Goal: Navigation & Orientation: Find specific page/section

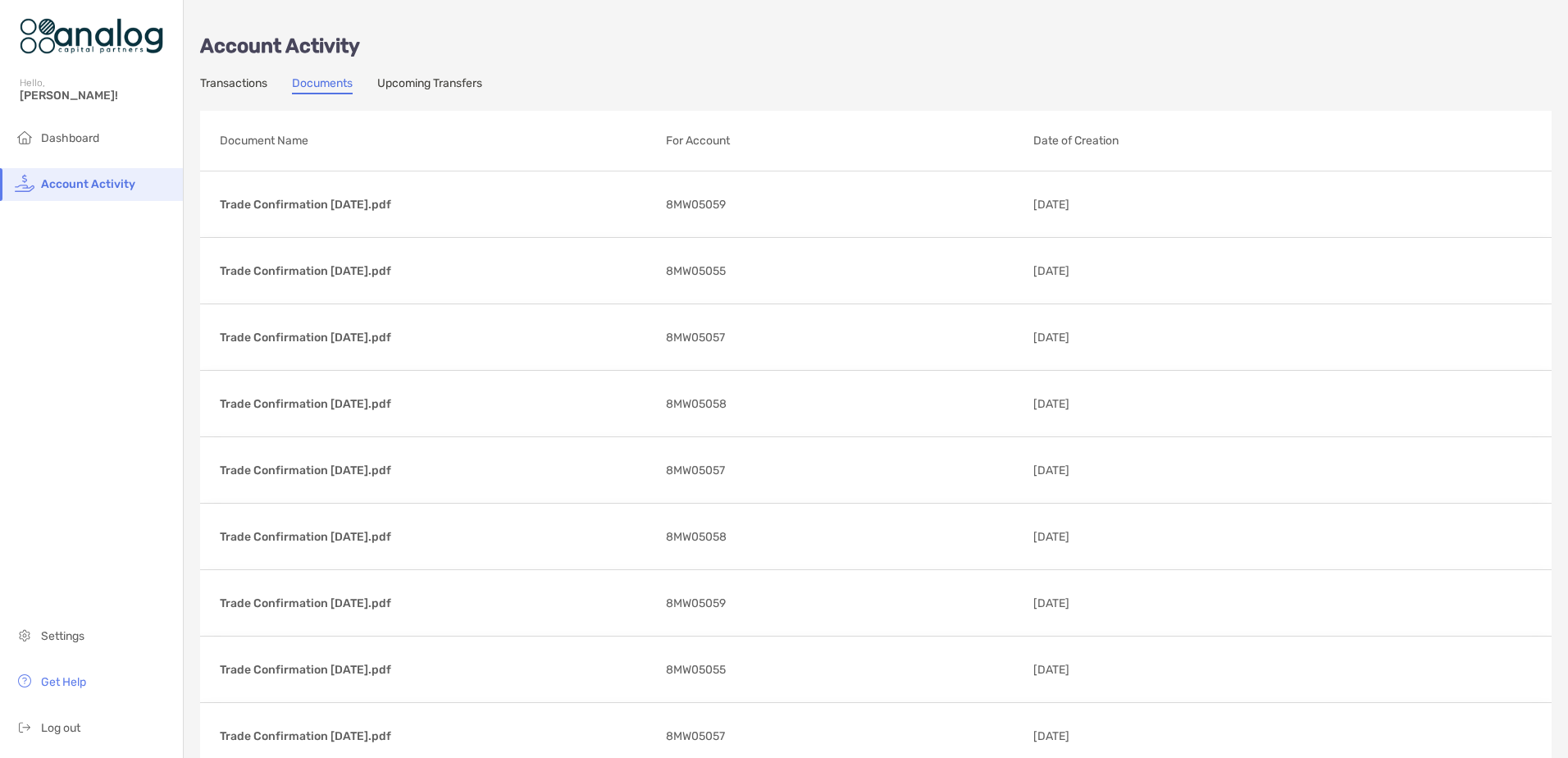
click at [229, 85] on link "Transactions" at bounding box center [234, 85] width 67 height 18
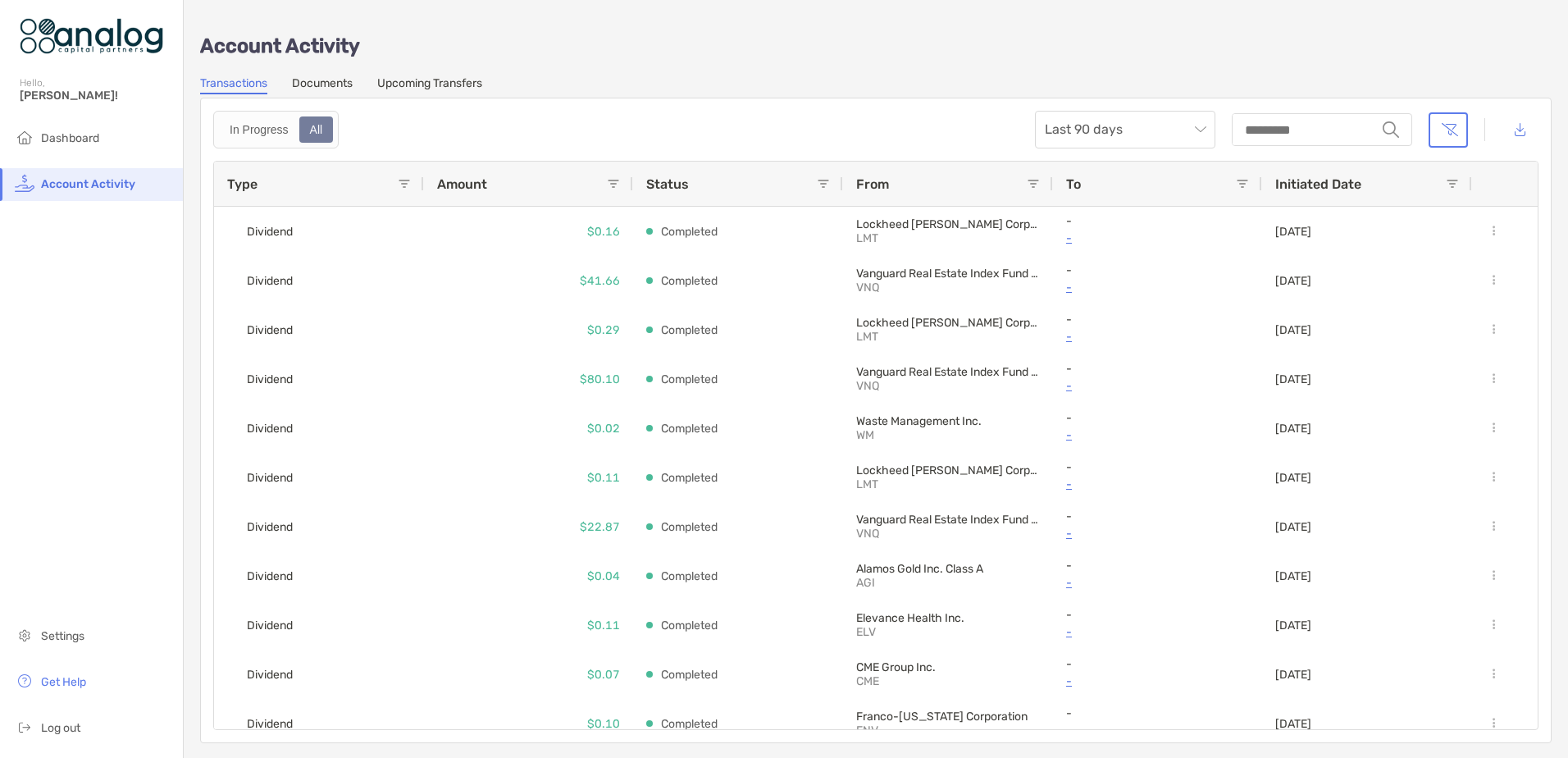
click at [336, 78] on link "Documents" at bounding box center [322, 85] width 61 height 18
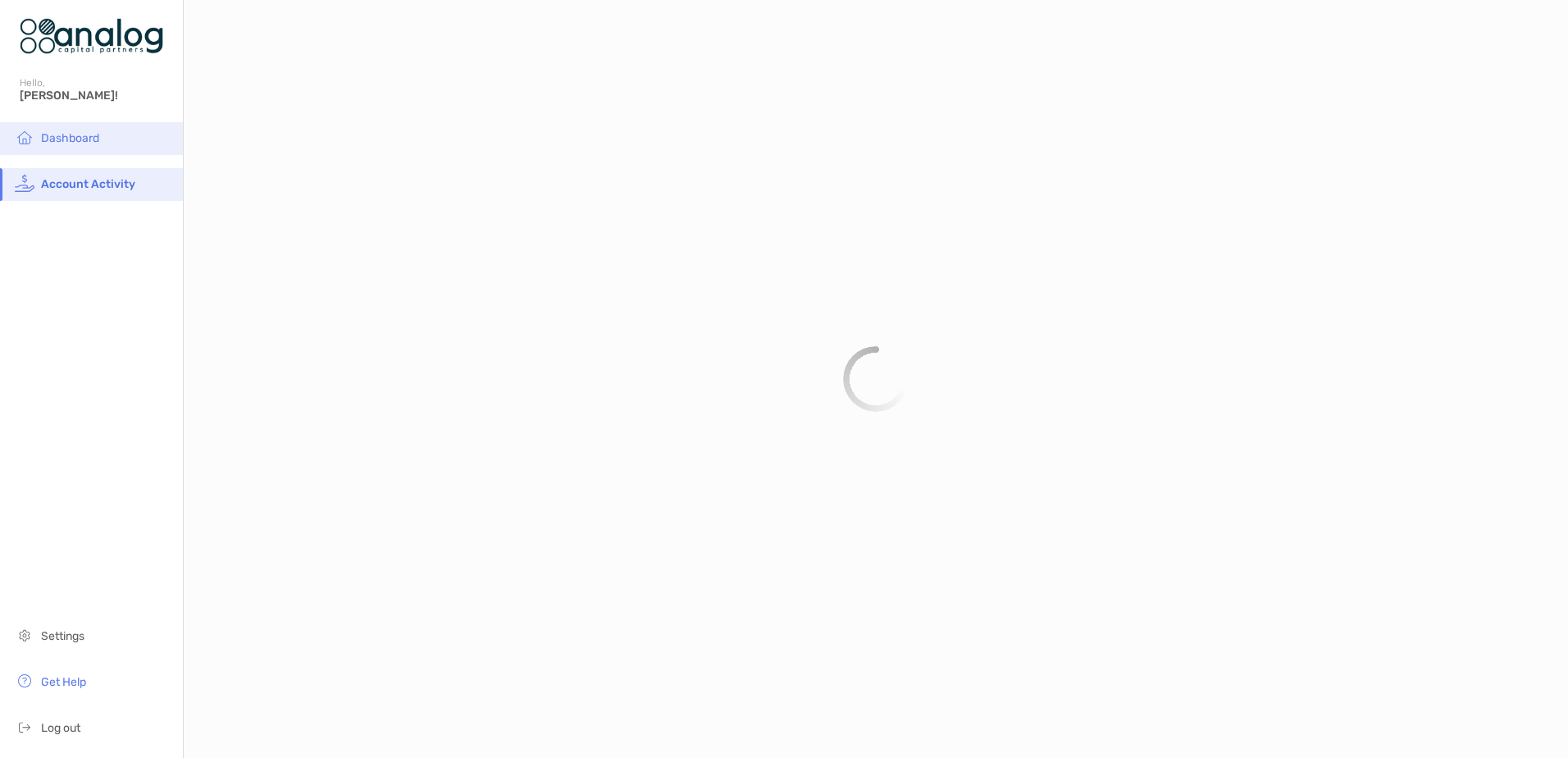
click at [61, 145] on li "Dashboard" at bounding box center [91, 138] width 182 height 33
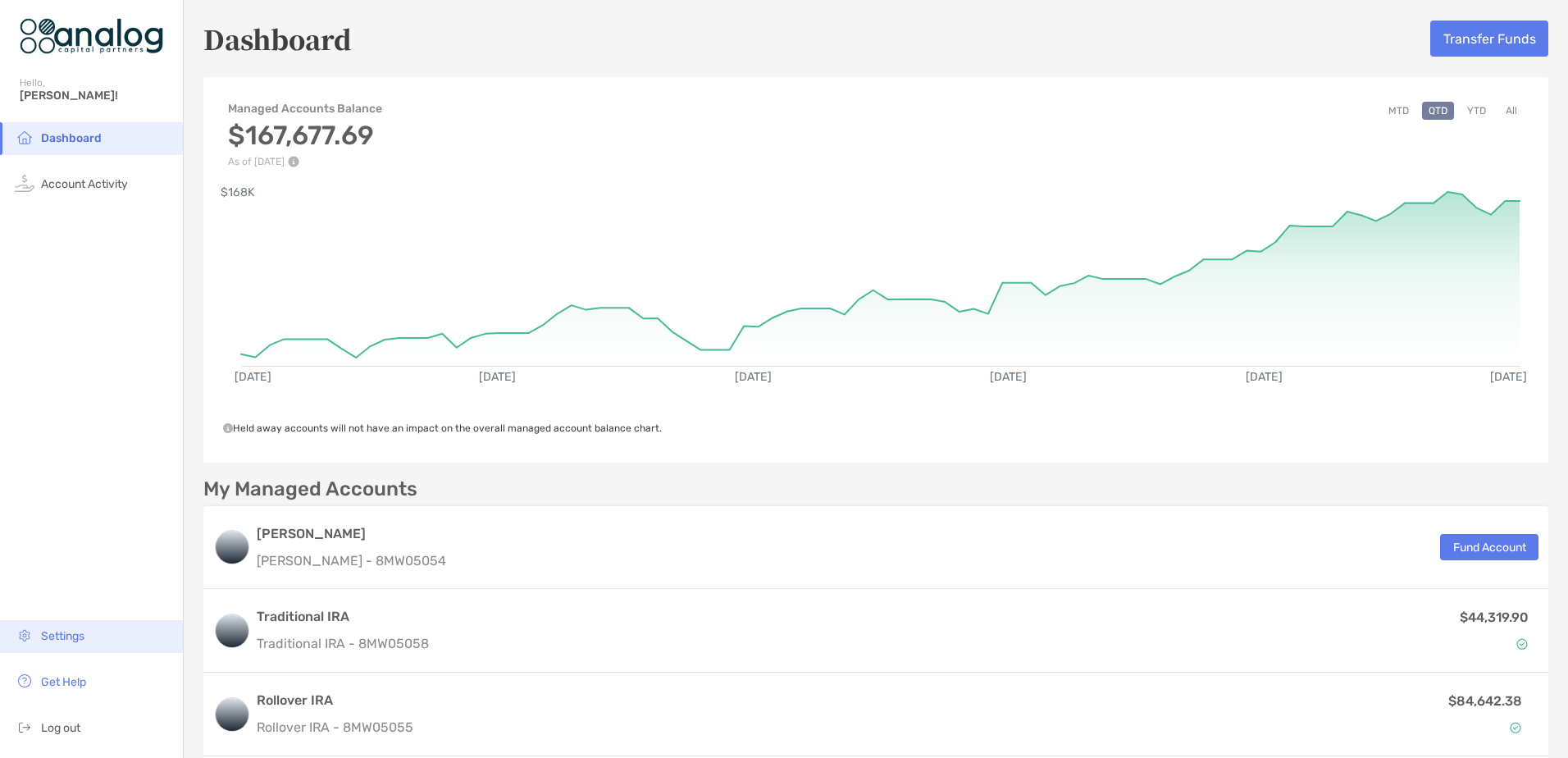
click at [60, 628] on li "Settings" at bounding box center [91, 636] width 182 height 33
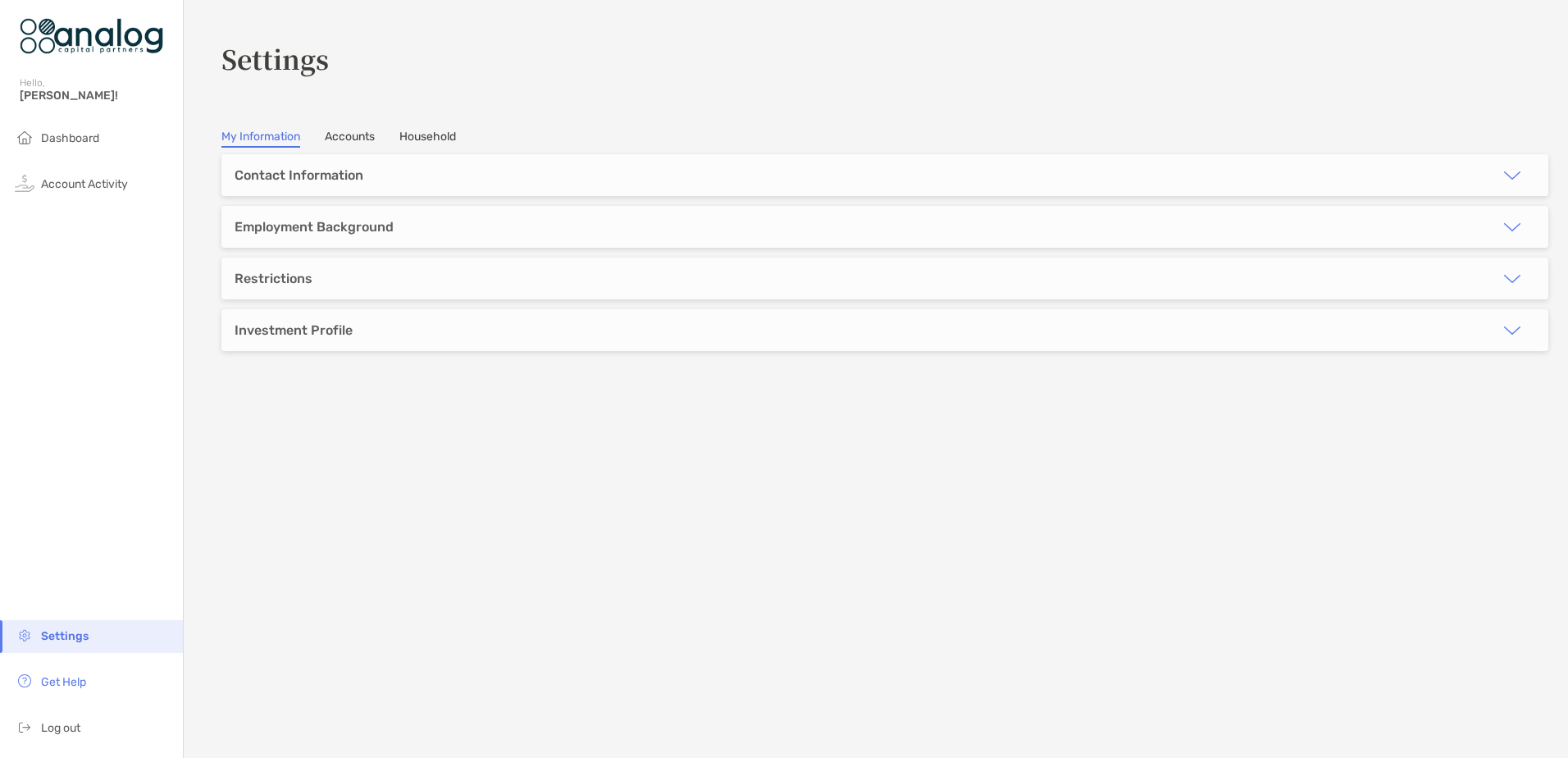
click at [341, 130] on link "Accounts" at bounding box center [349, 138] width 50 height 18
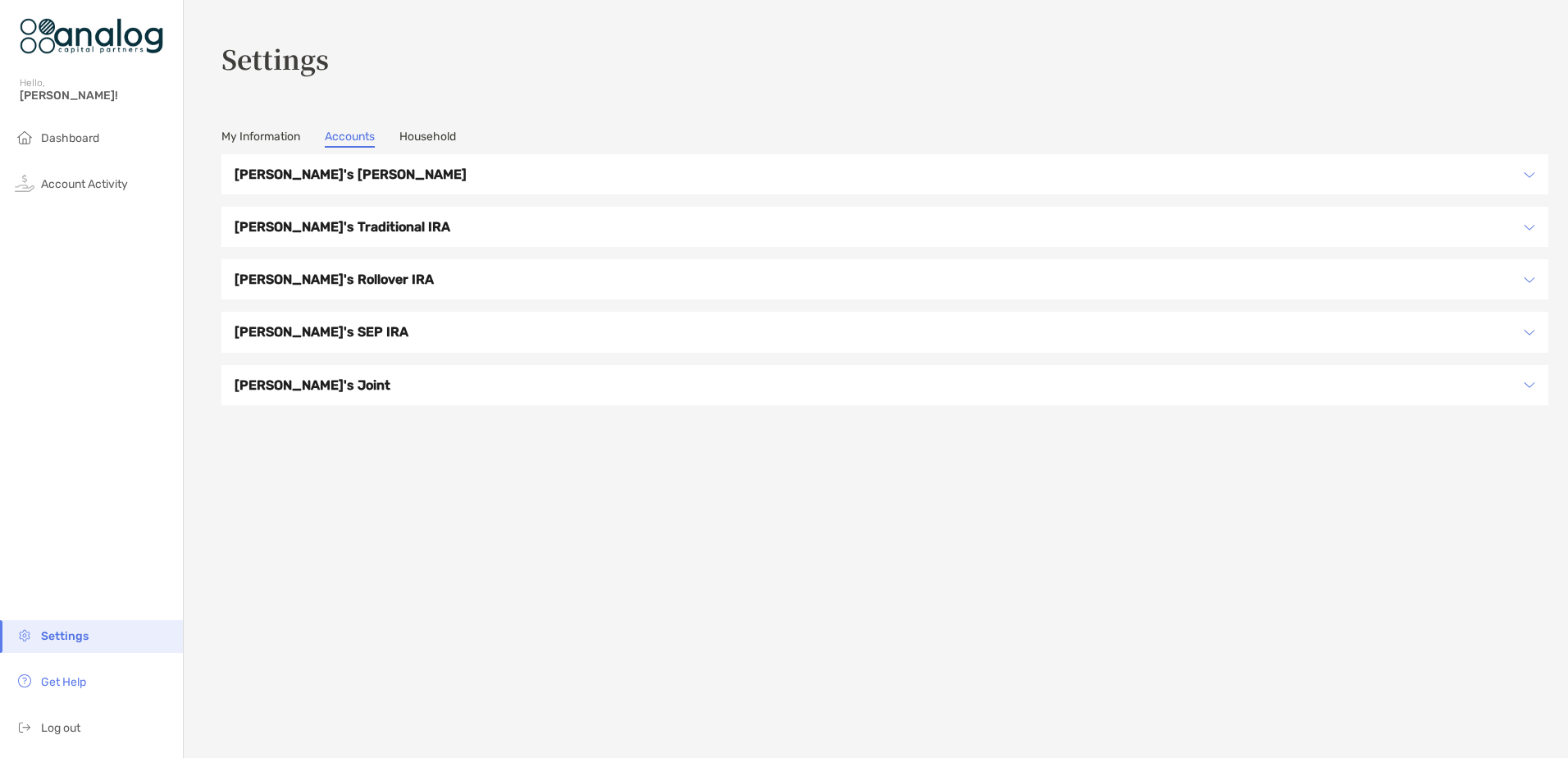
click at [435, 141] on link "Household" at bounding box center [428, 138] width 56 height 18
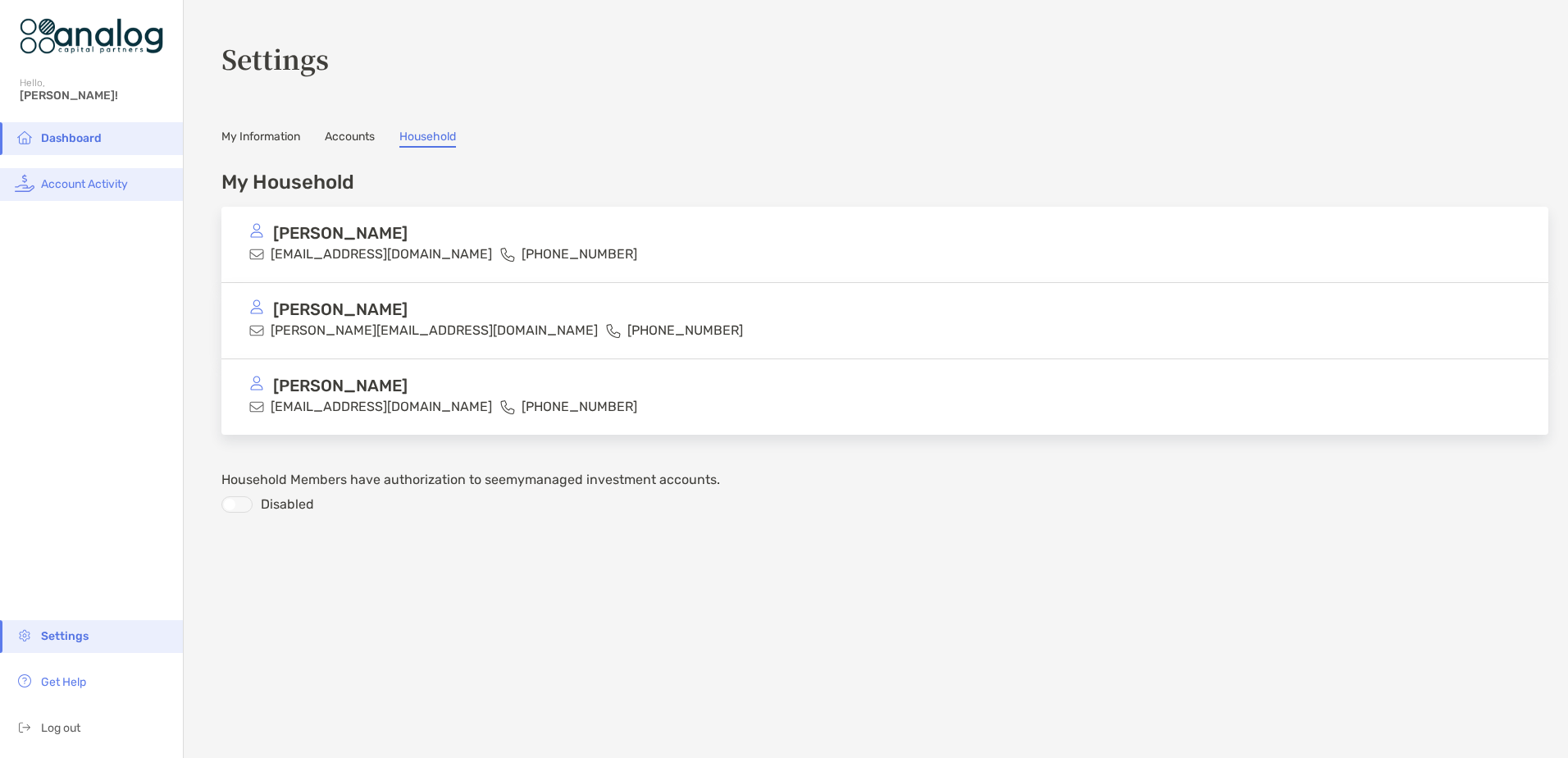
click at [67, 184] on span "Account Activity" at bounding box center [84, 183] width 87 height 14
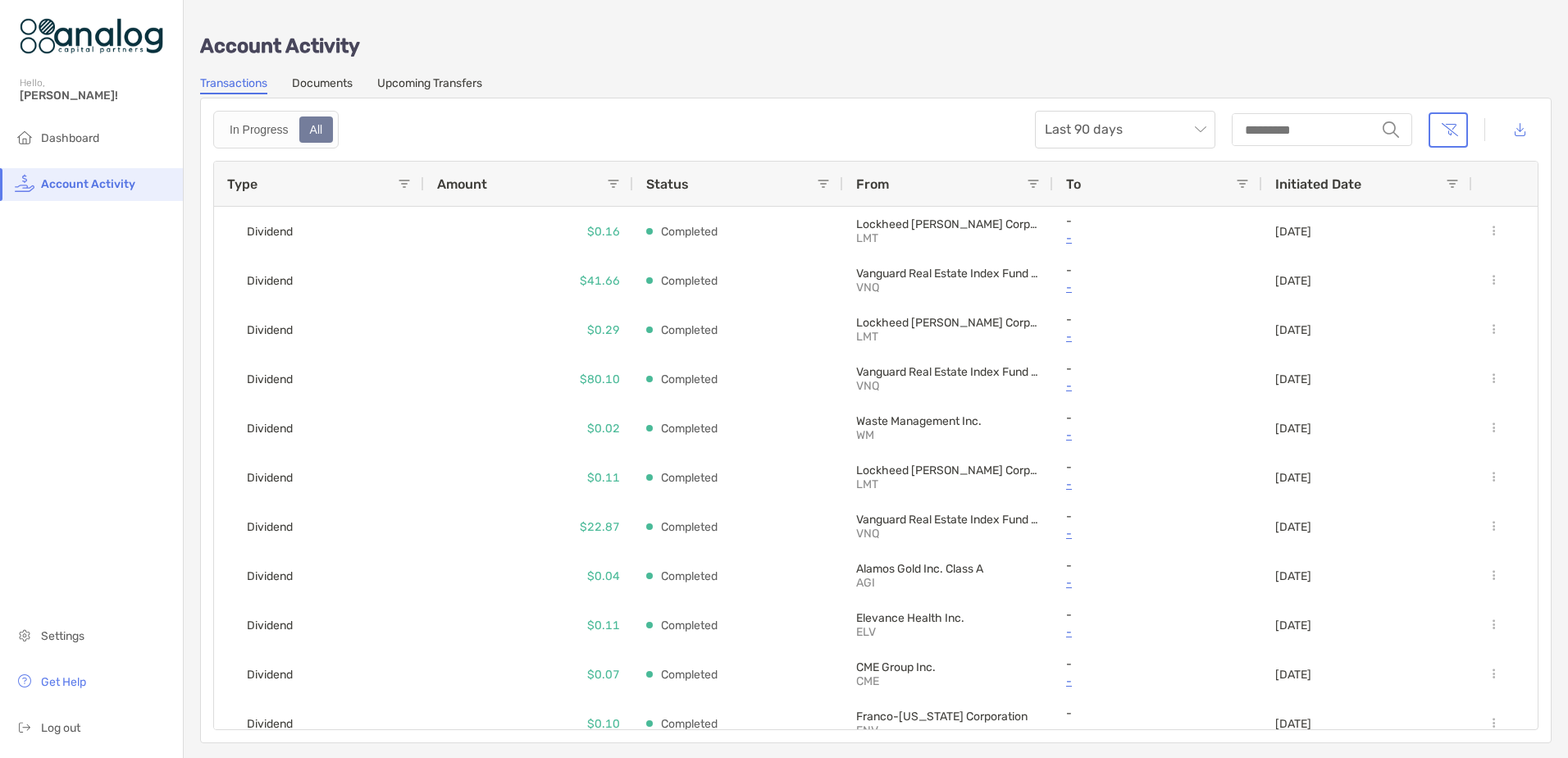
click at [331, 78] on link "Documents" at bounding box center [322, 85] width 61 height 18
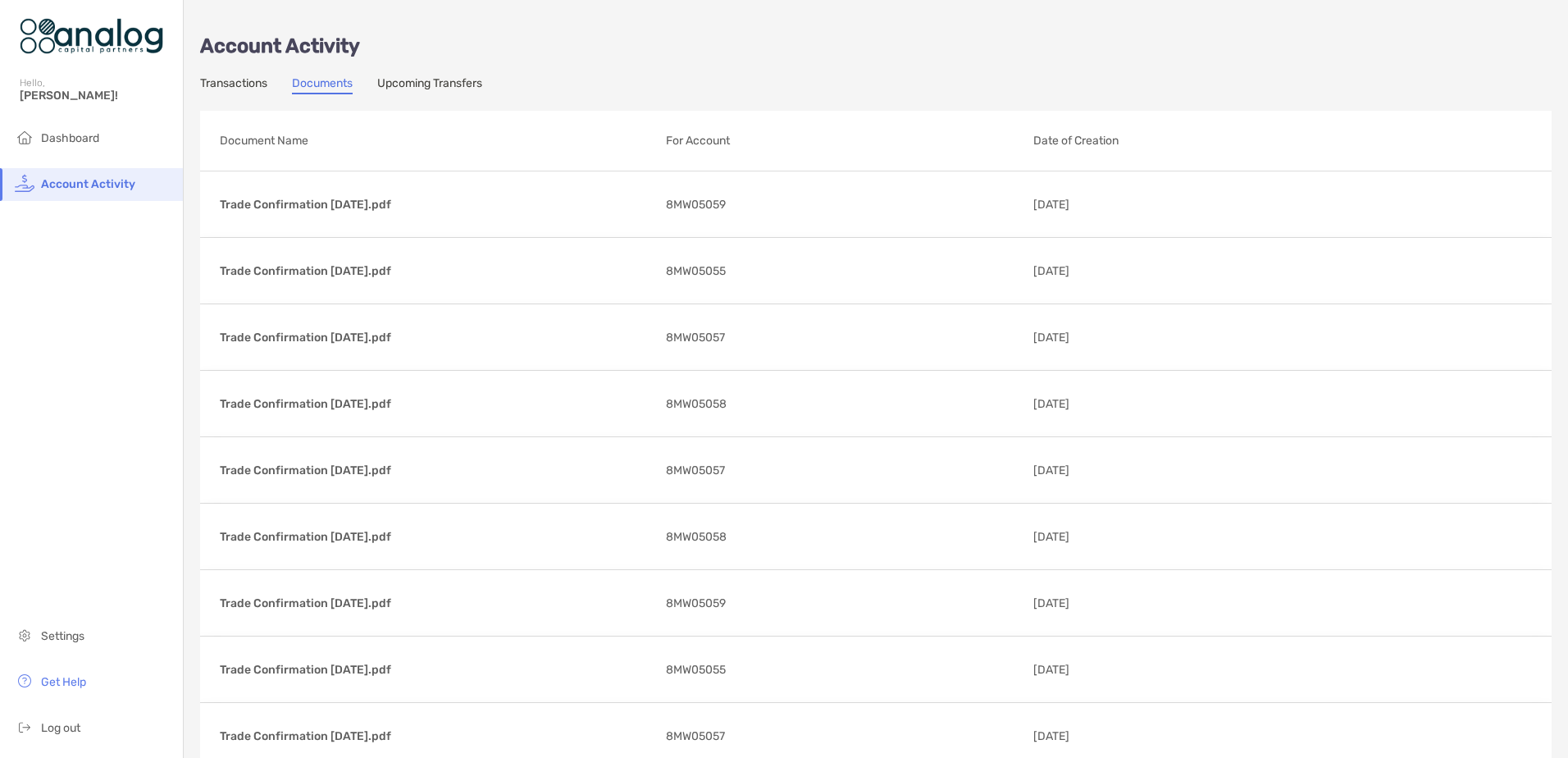
click at [240, 84] on link "Transactions" at bounding box center [234, 85] width 67 height 18
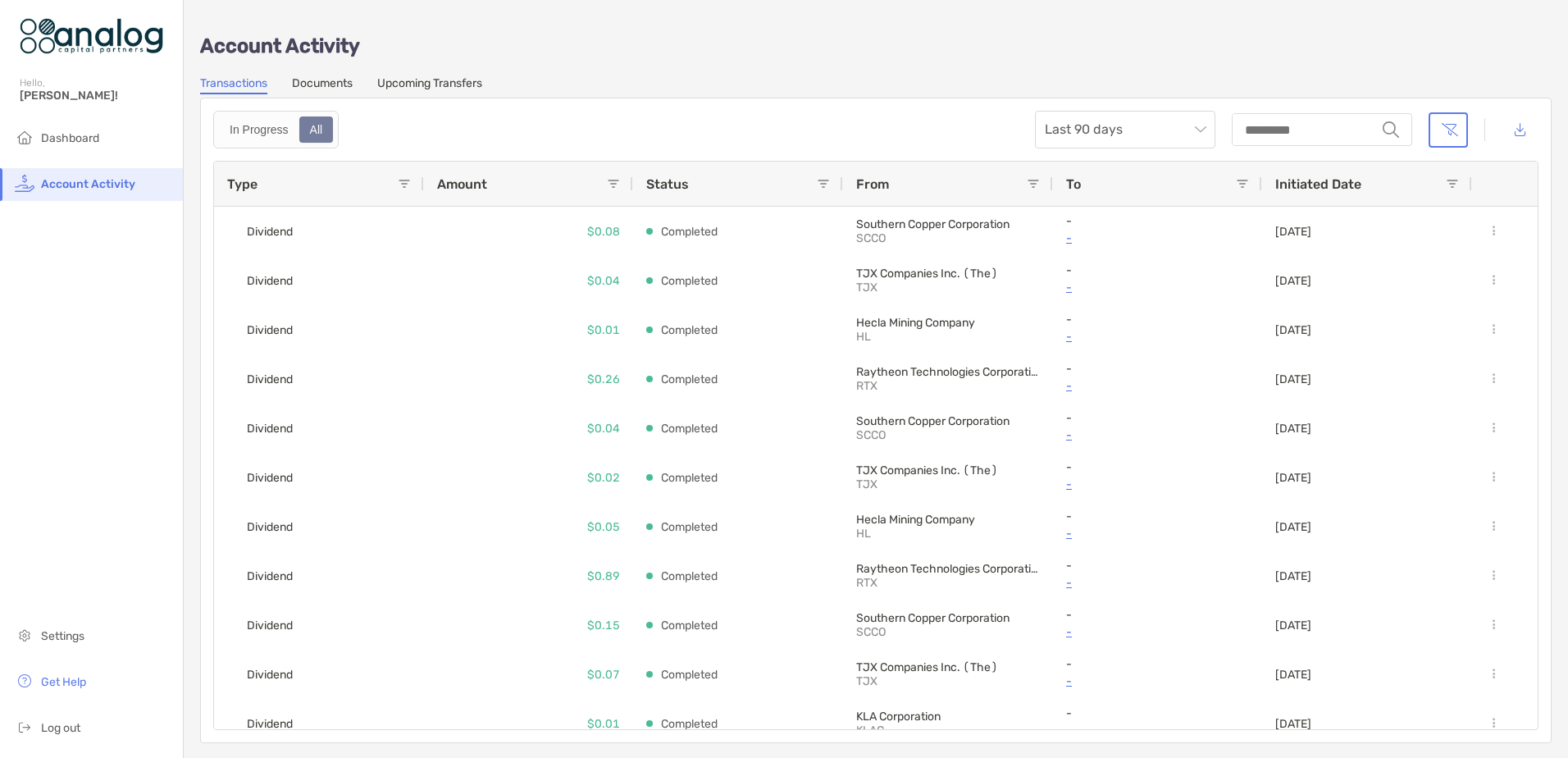
click at [315, 89] on link "Documents" at bounding box center [322, 85] width 61 height 18
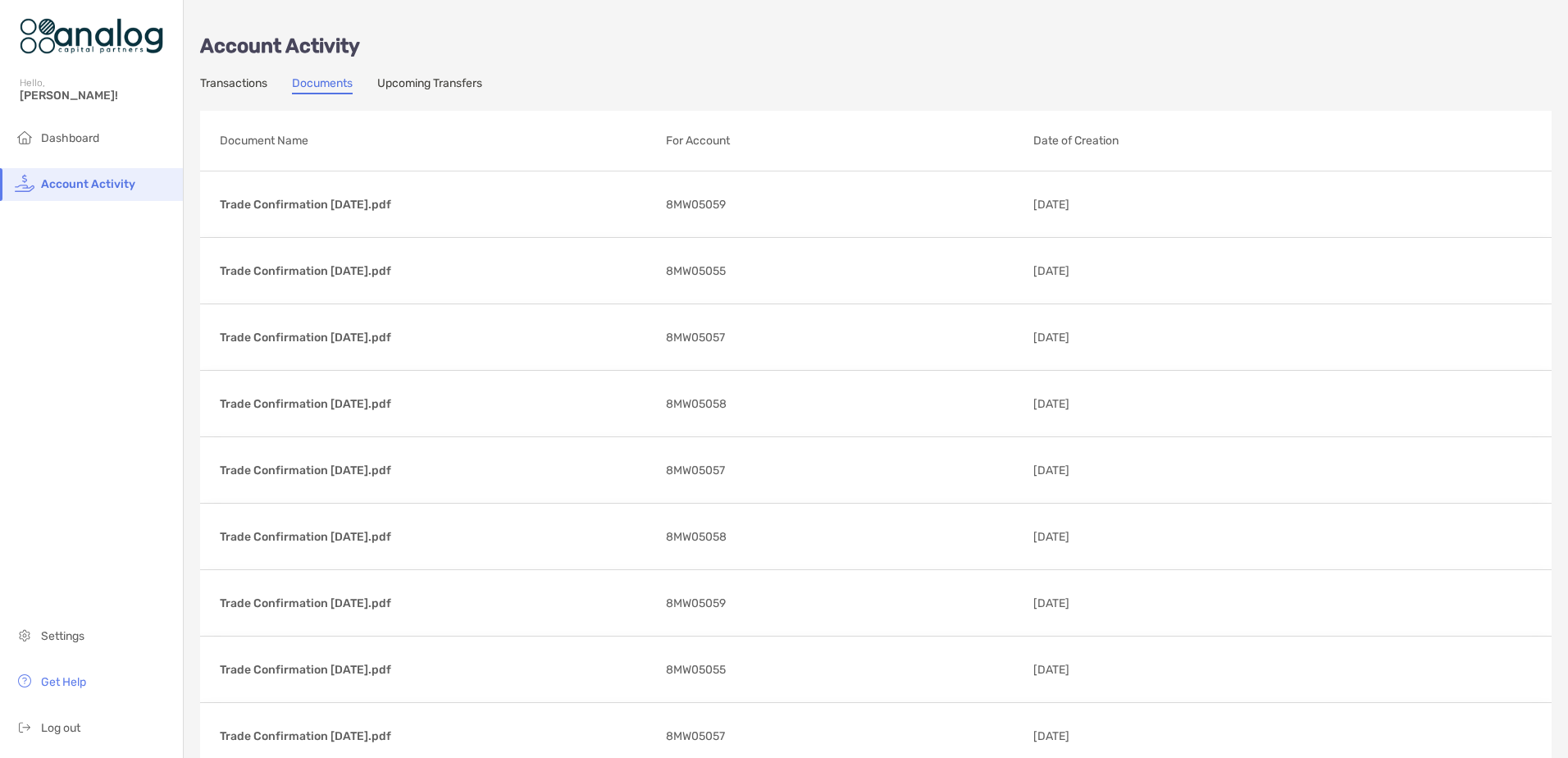
click at [299, 150] on p "Document Name" at bounding box center [436, 140] width 433 height 21
click at [302, 136] on p "Document Name" at bounding box center [436, 140] width 433 height 21
click at [688, 134] on p "For Account" at bounding box center [843, 140] width 355 height 21
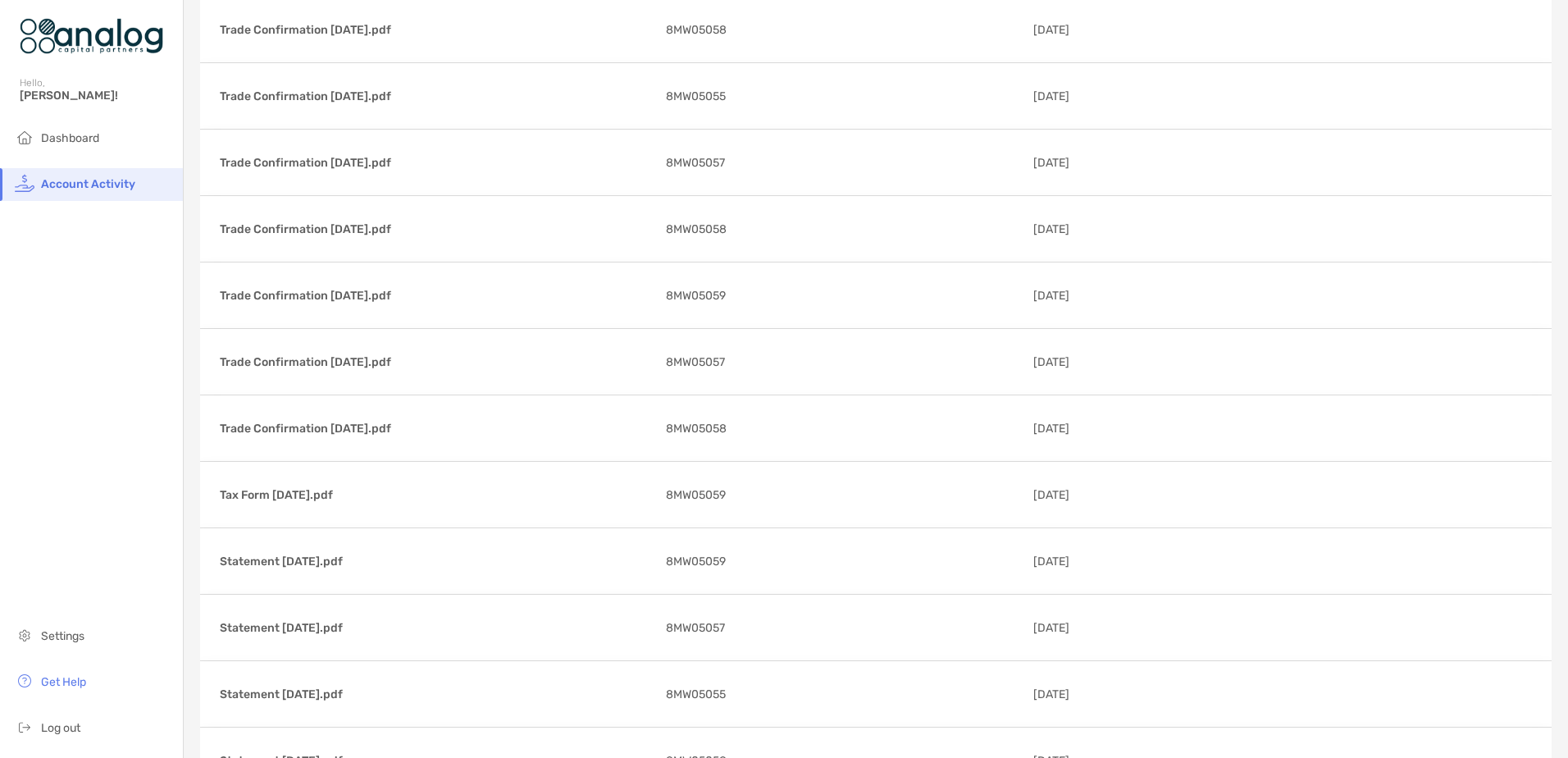
scroll to position [64488, 0]
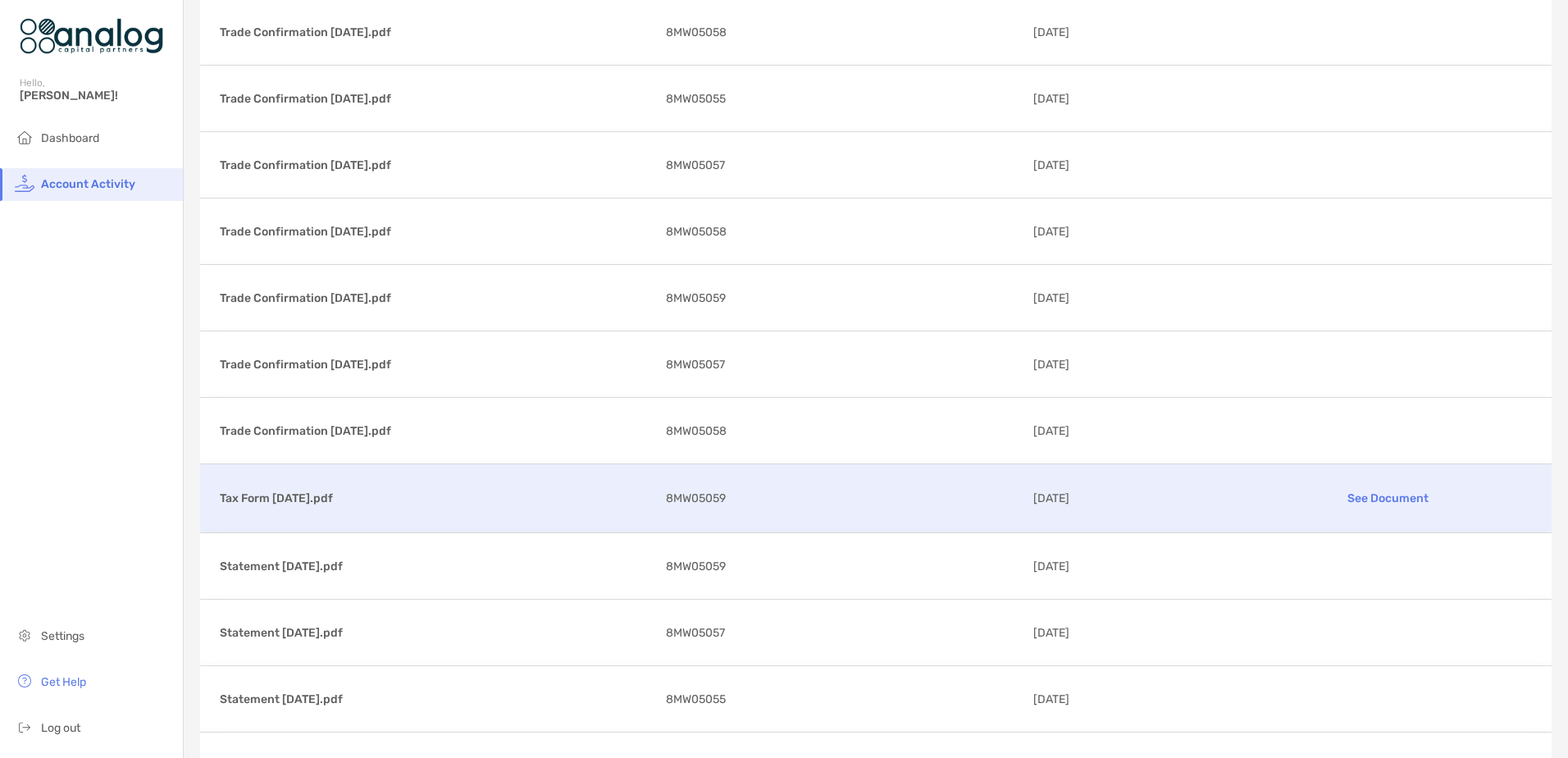
click at [333, 490] on p "Tax Form [DATE].pdf" at bounding box center [436, 499] width 433 height 21
